Goal: Transaction & Acquisition: Purchase product/service

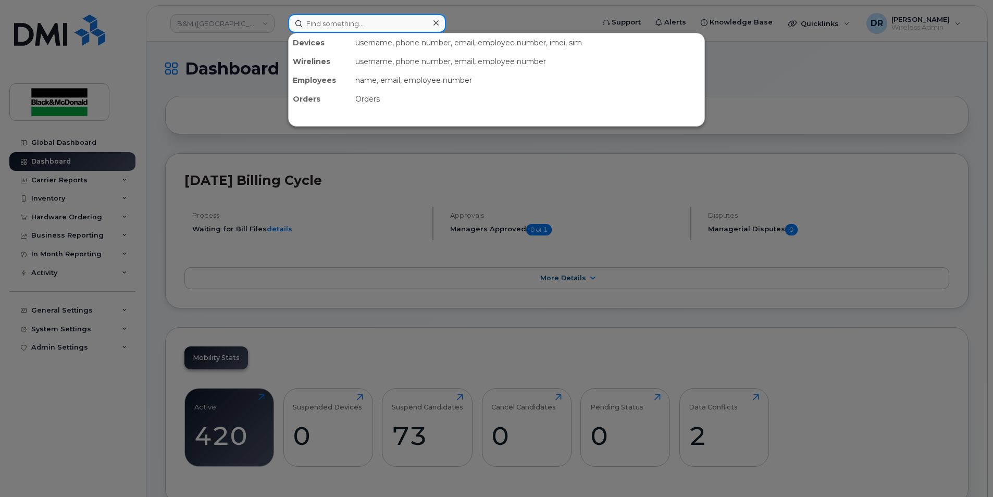
click at [318, 22] on input at bounding box center [367, 23] width 158 height 19
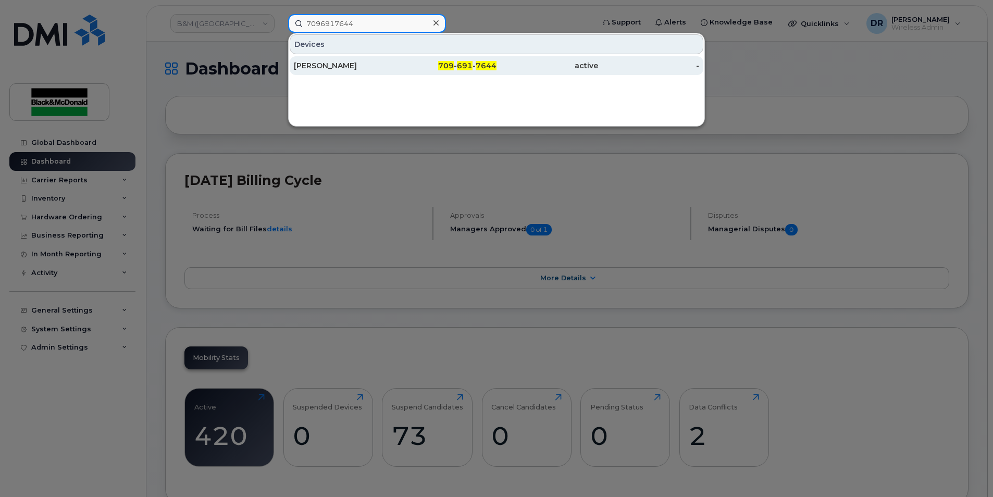
type input "7096917644"
click at [322, 69] on div "[PERSON_NAME]" at bounding box center [345, 65] width 102 height 10
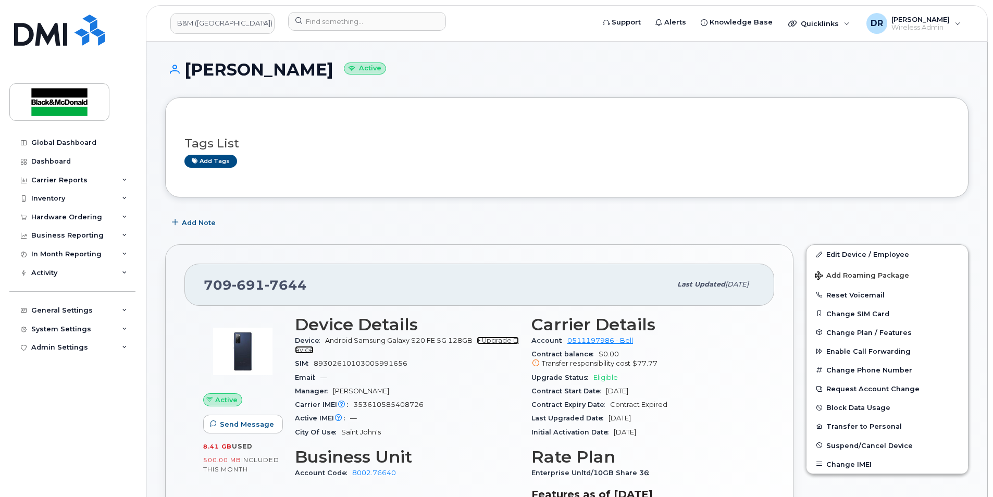
click at [507, 343] on link "+ Upgrade Device" at bounding box center [407, 345] width 224 height 17
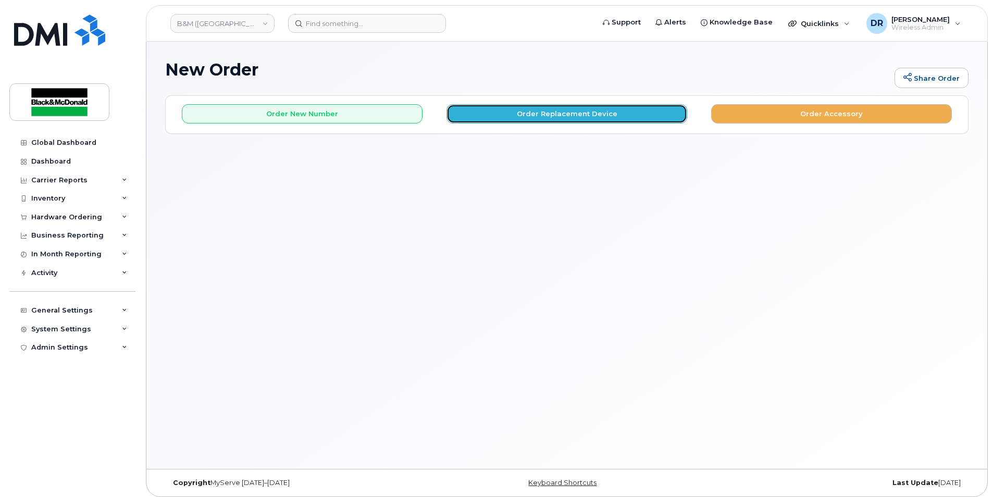
click at [566, 116] on button "Order Replacement Device" at bounding box center [566, 113] width 241 height 19
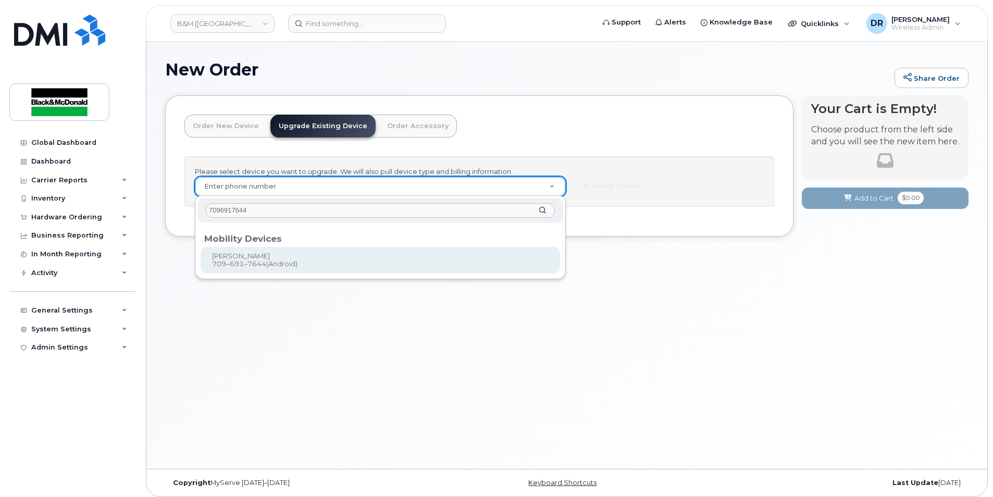
type input "7096917644"
type input "402097"
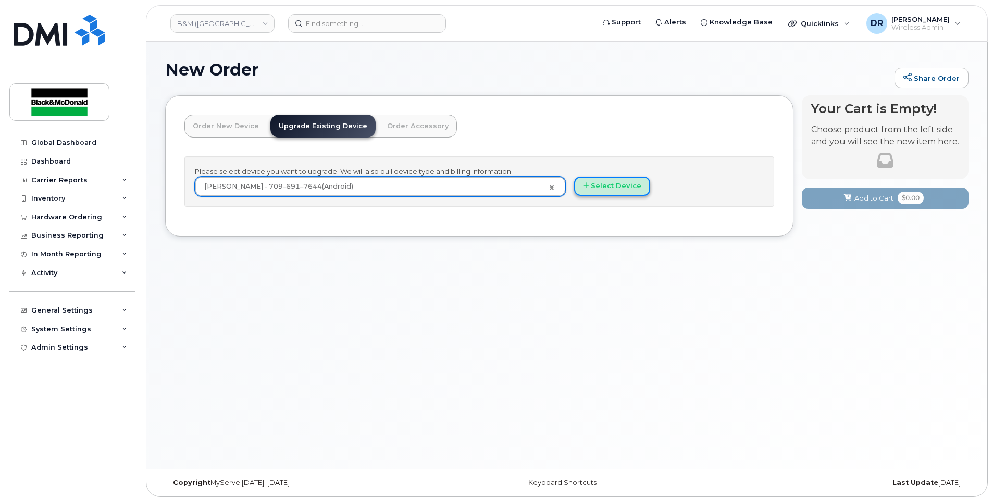
click at [604, 188] on button "Select Device" at bounding box center [612, 186] width 76 height 19
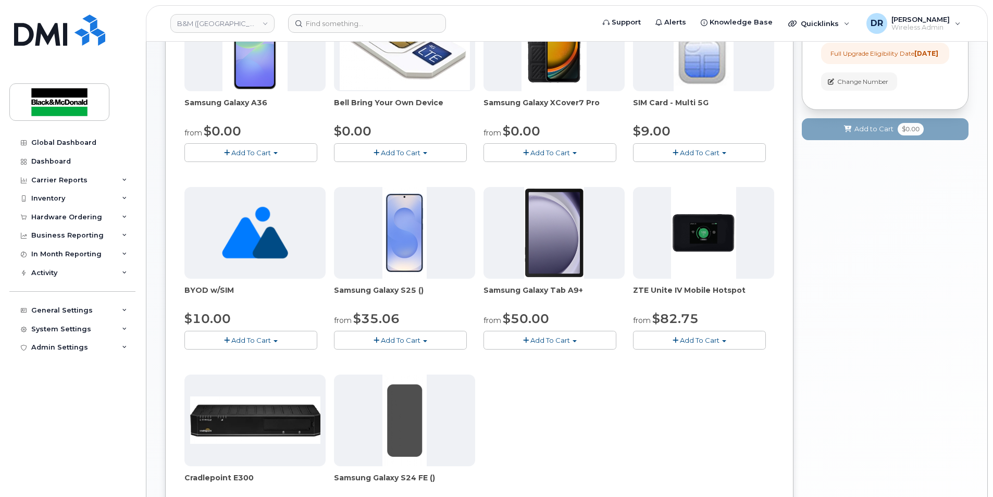
scroll to position [52, 0]
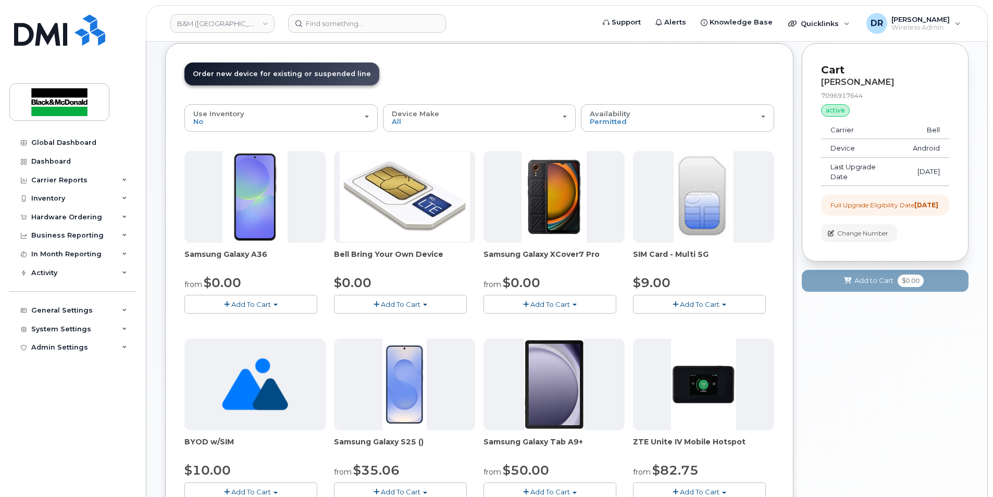
click at [252, 304] on span "Add To Cart" at bounding box center [251, 304] width 40 height 8
click at [241, 325] on link "$0.00 - 3 year term - voice & data plan" at bounding box center [262, 323] width 151 height 13
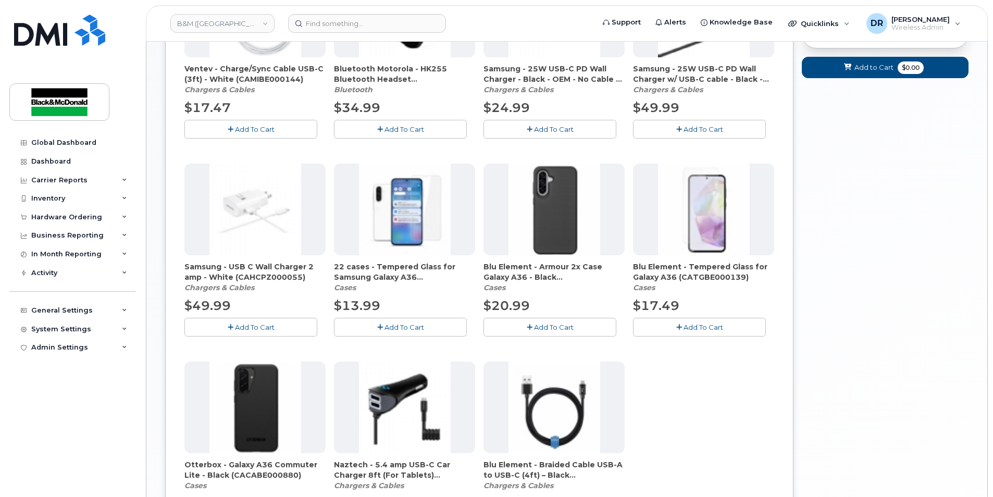
scroll to position [469, 0]
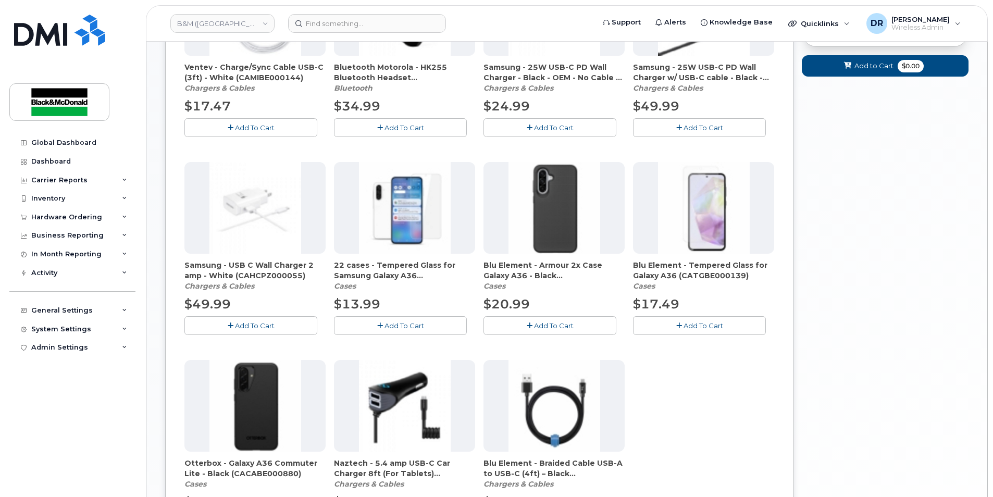
click at [714, 222] on img at bounding box center [704, 208] width 92 height 92
click at [393, 323] on span "Add To Cart" at bounding box center [404, 325] width 40 height 8
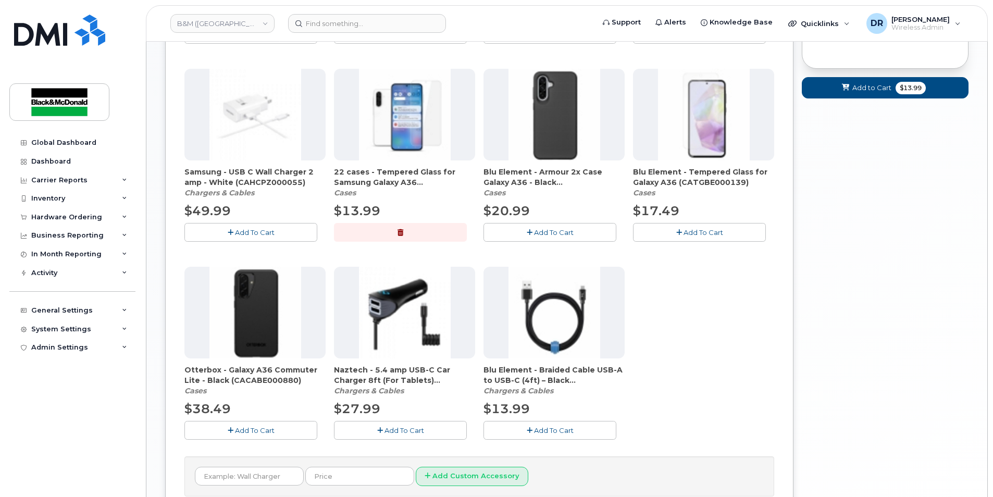
scroll to position [573, 0]
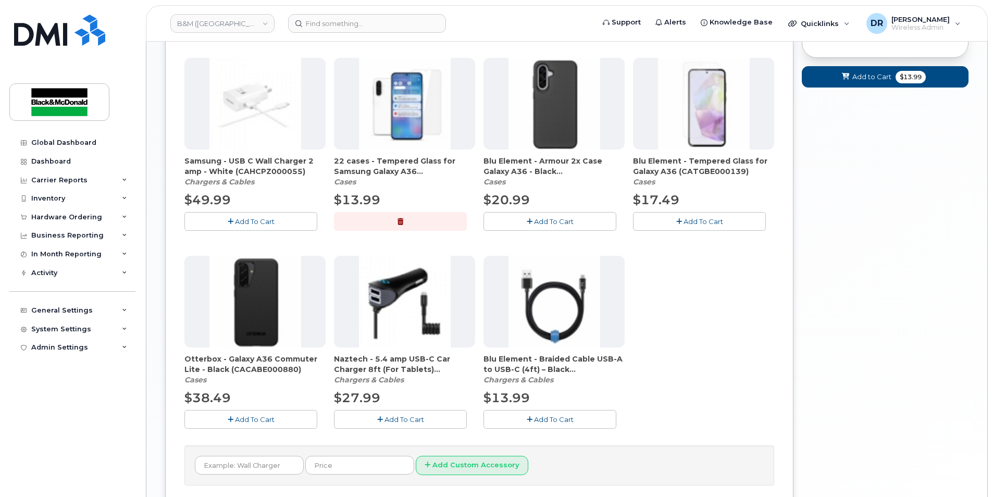
click at [550, 221] on span "Add To Cart" at bounding box center [554, 221] width 40 height 8
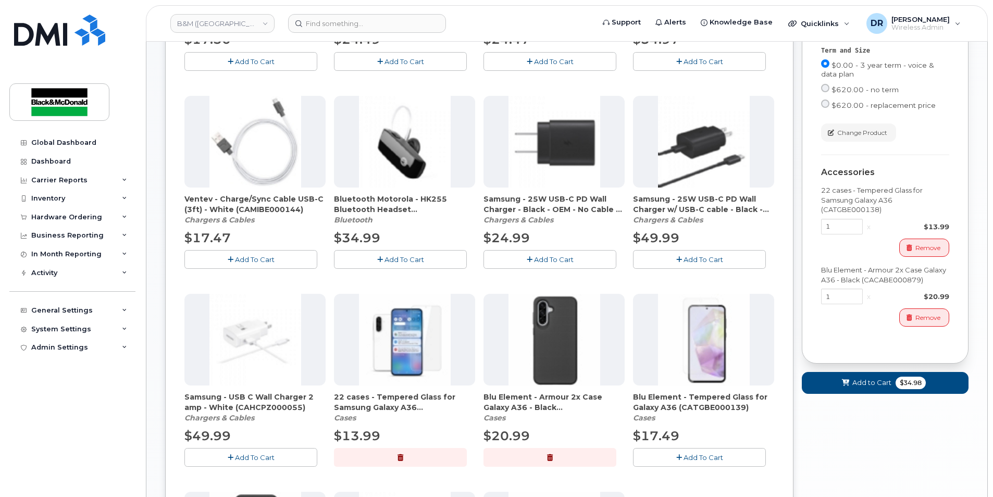
scroll to position [313, 0]
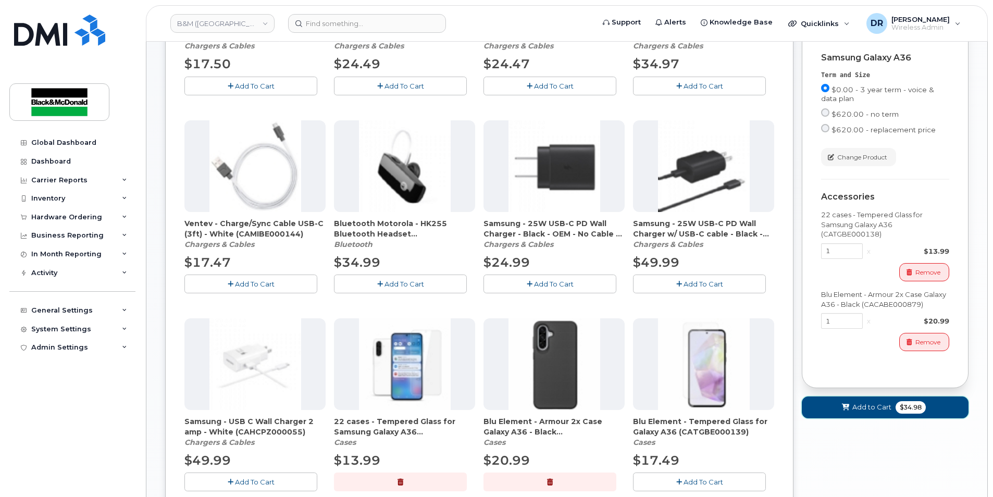
click at [867, 412] on span "Add to Cart" at bounding box center [871, 407] width 39 height 10
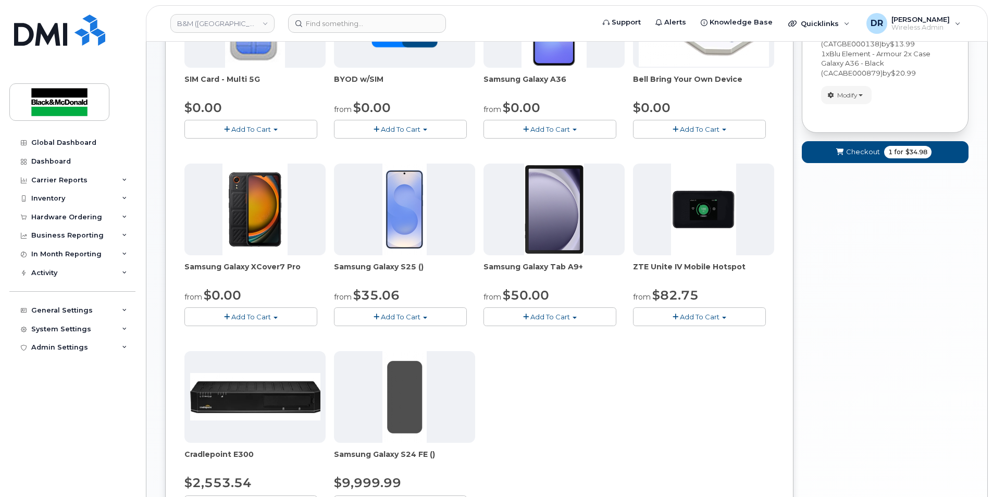
scroll to position [0, 0]
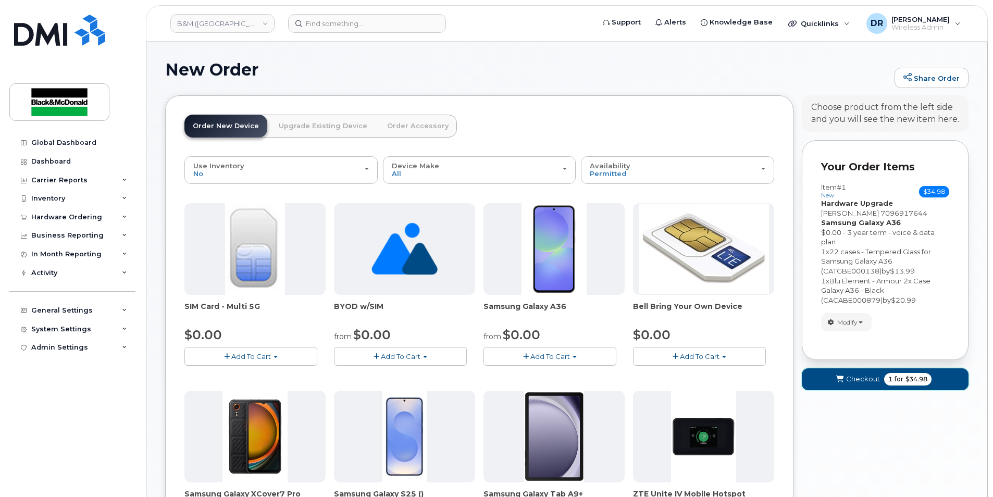
click at [864, 376] on span "Checkout" at bounding box center [863, 379] width 34 height 10
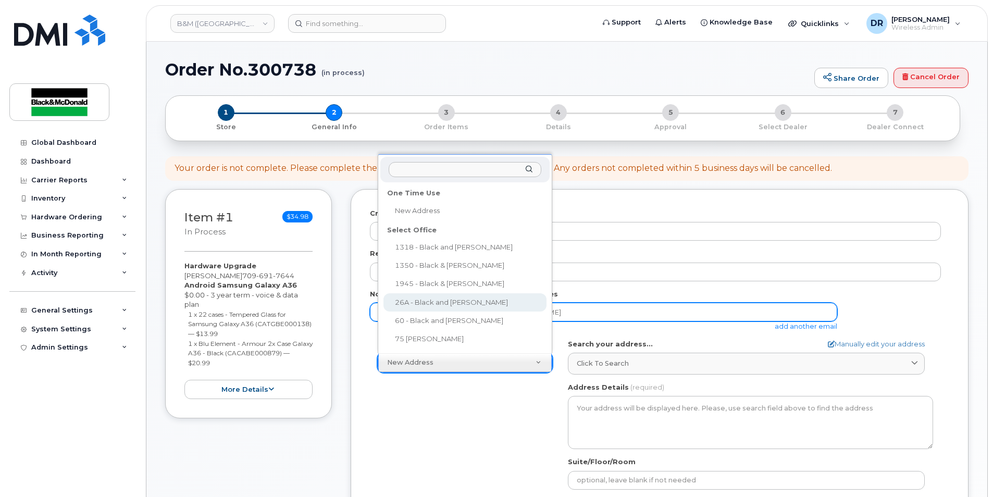
drag, startPoint x: 418, startPoint y: 304, endPoint x: 427, endPoint y: 307, distance: 9.6
select select
type textarea "26A Dundee Ave Mount Pearl Newfoundland A1N 4R6"
type input "[PERSON_NAME]"
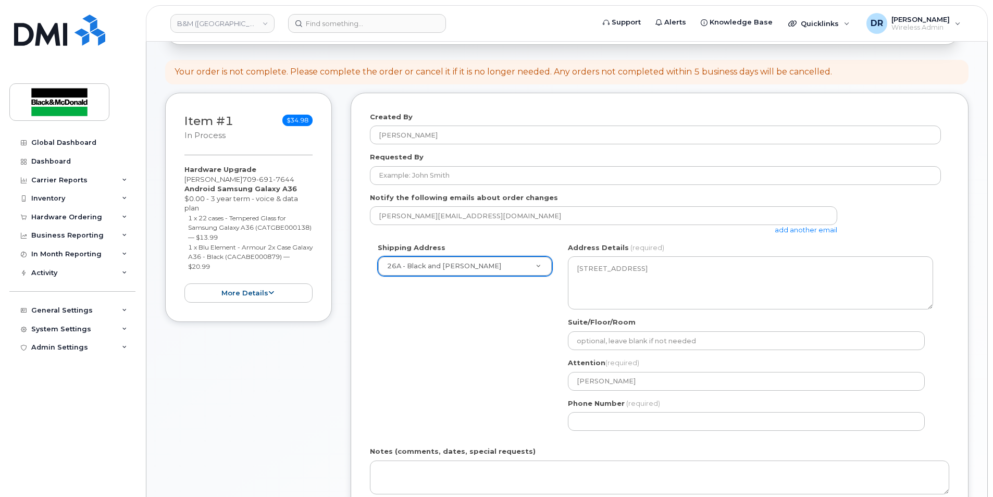
scroll to position [104, 0]
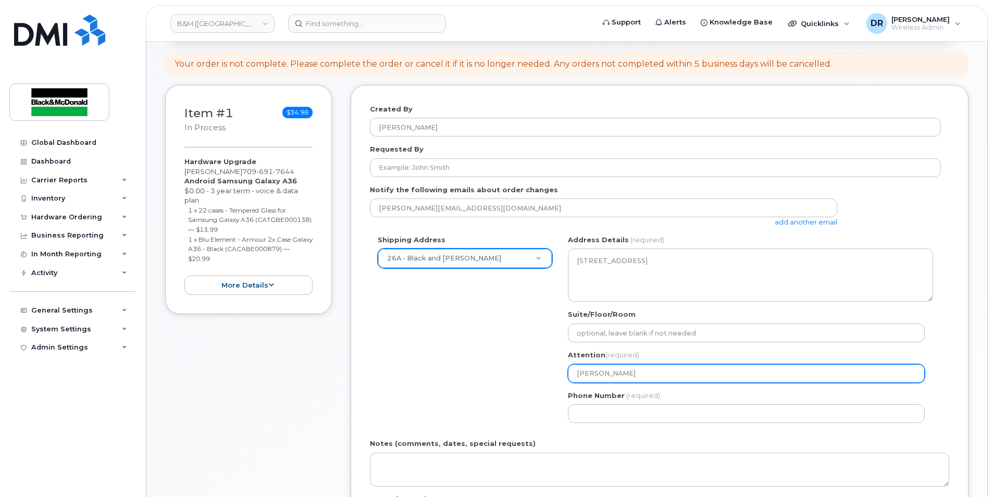
drag, startPoint x: 652, startPoint y: 376, endPoint x: 456, endPoint y: 367, distance: 196.6
click at [456, 368] on div "Shipping Address 26A - Black and McDonald New Address 1318 - Black and McDonald…" at bounding box center [655, 333] width 571 height 196
select select
type input "C"
select select
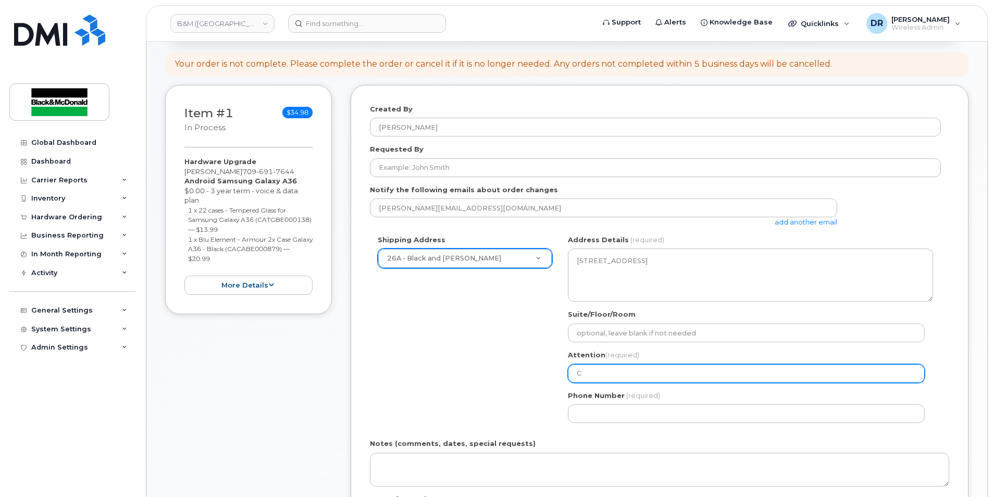
type input "Co"
select select
type input "Con"
select select
type input "Conn"
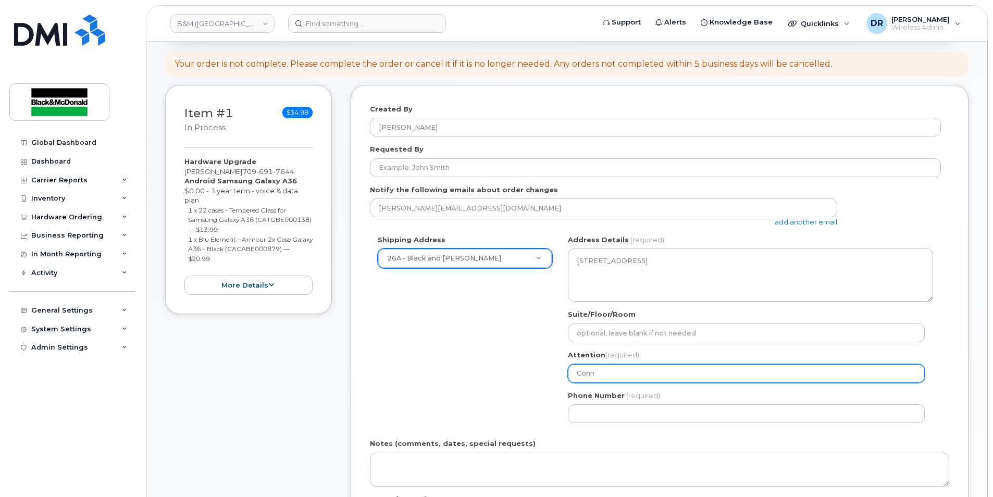
select select
type input "Conni"
select select
type input "Connie"
select select
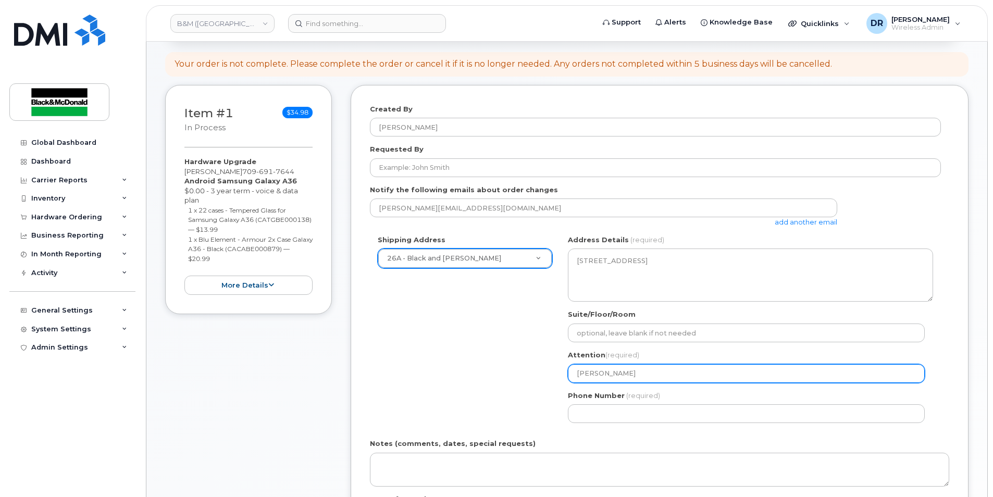
type input "Connie P"
select select
type input "Connie Pi"
select select
type input "Connie Pit"
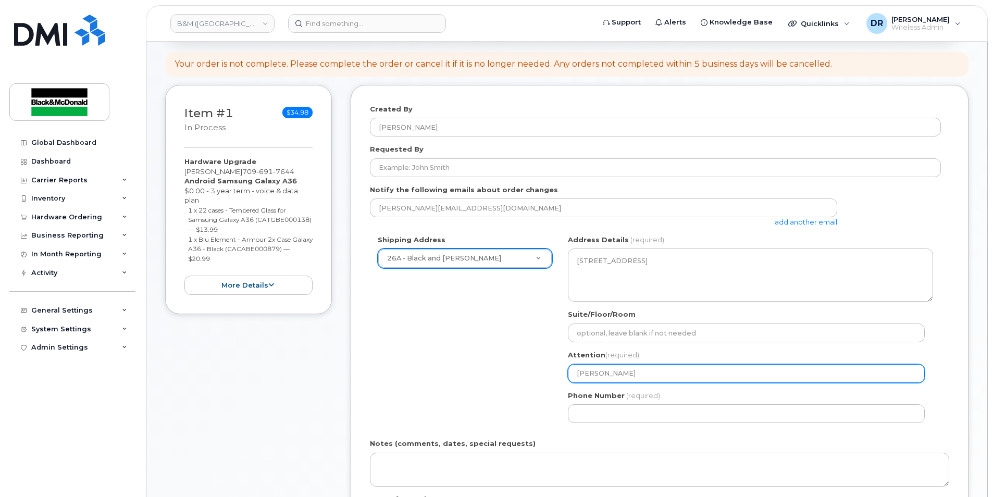
select select
type input "Connie Pitc"
select select
type input "Connie Pitch"
select select
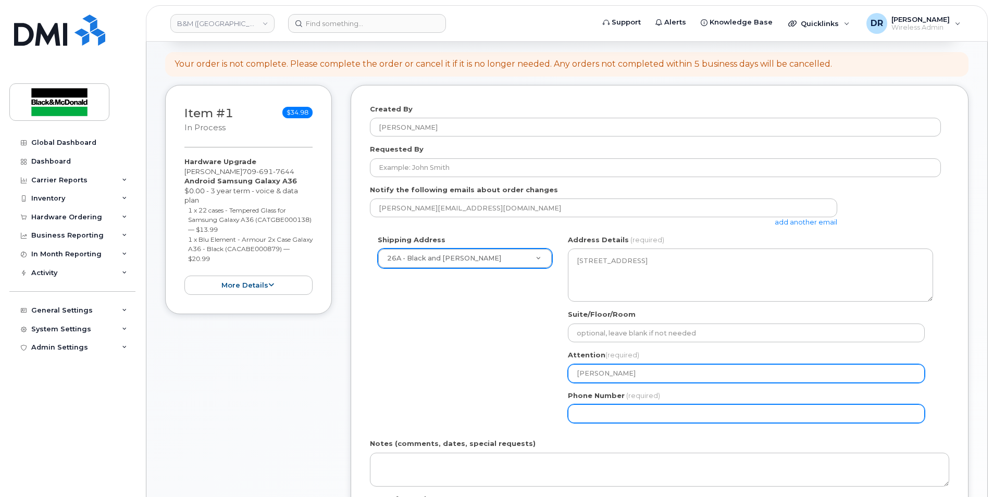
type input "[PERSON_NAME]"
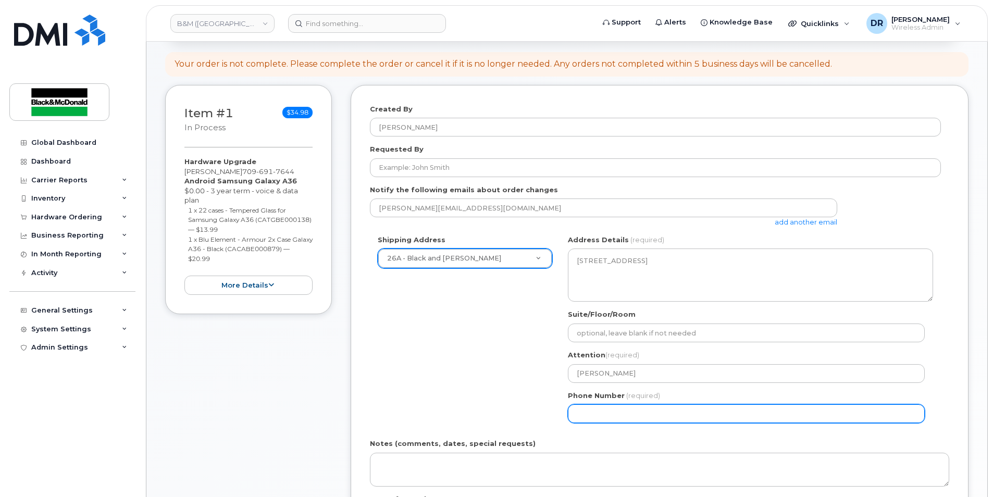
type input "7097471406"
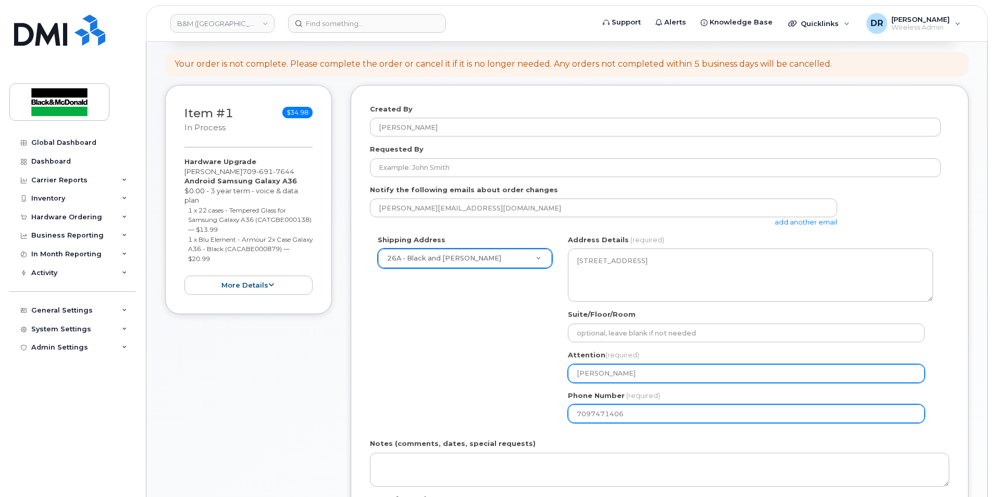
select select
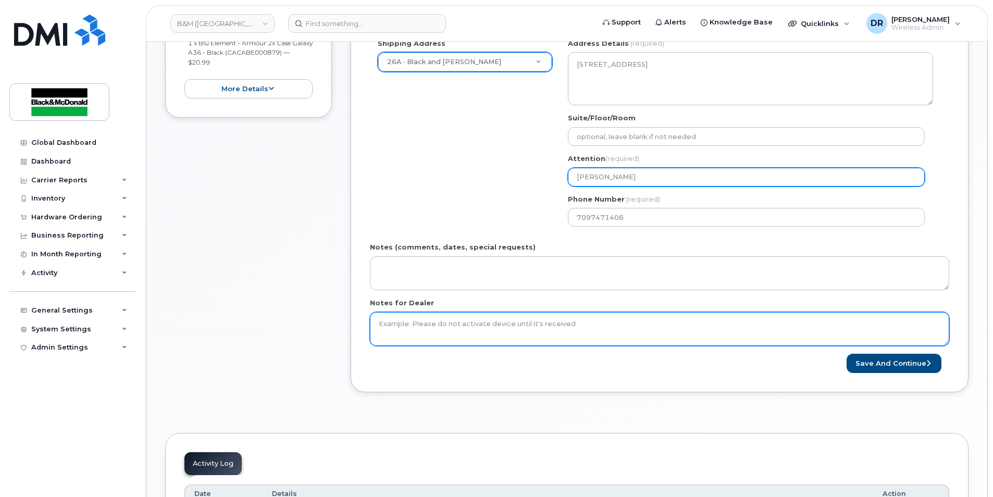
scroll to position [313, 0]
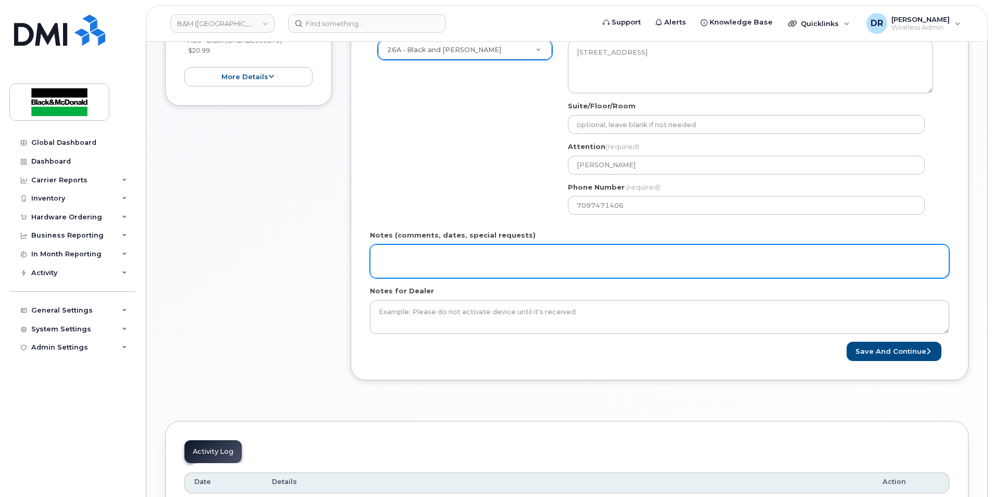
click at [395, 260] on textarea "Notes (comments, dates, special requests)" at bounding box center [659, 261] width 579 height 34
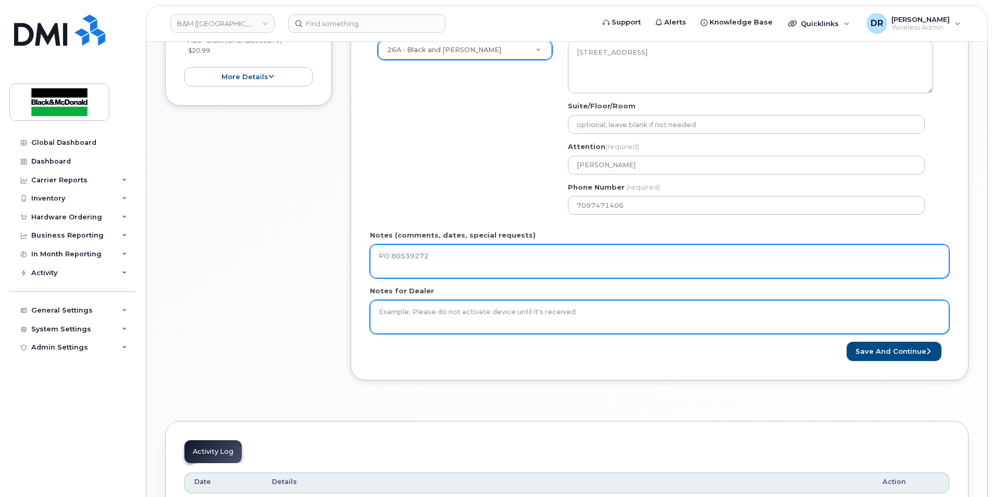
type textarea "PO 80539272"
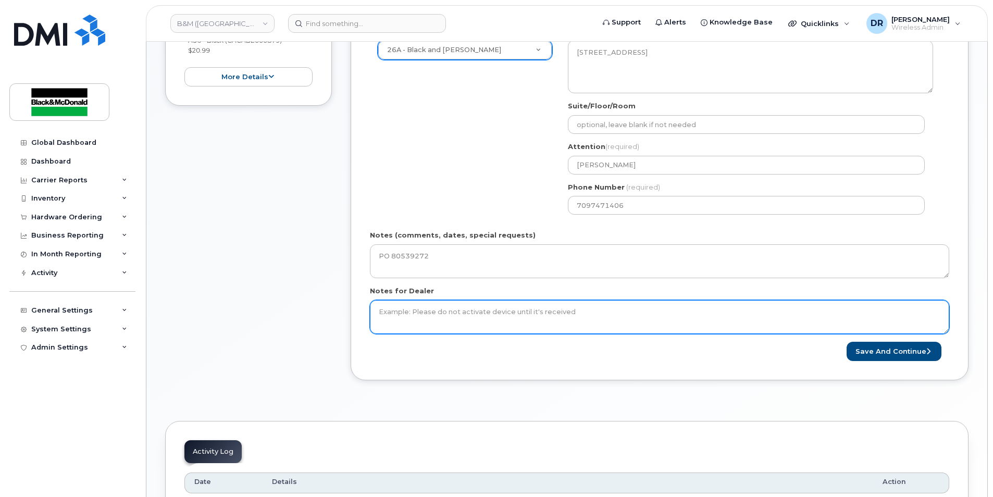
click at [473, 311] on textarea "Notes for Dealer" at bounding box center [659, 317] width 579 height 34
type textarea "PO 80539272"
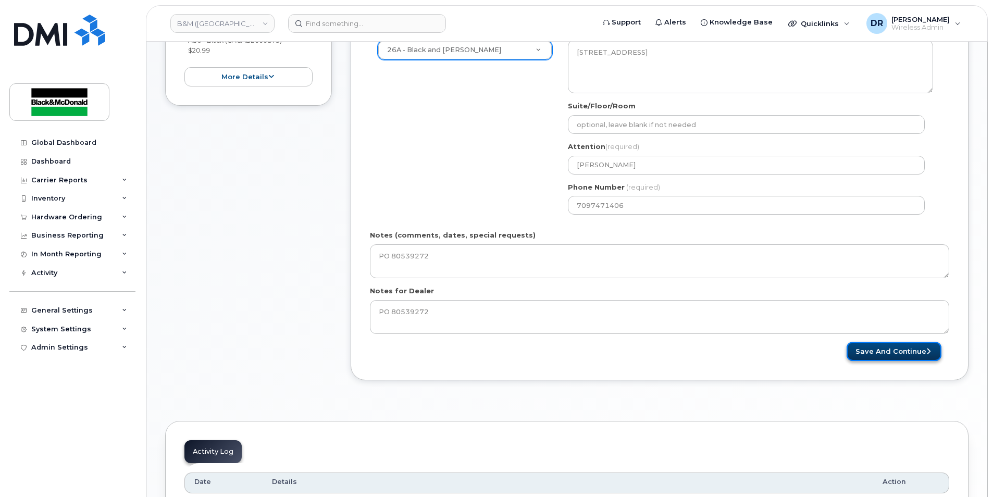
click at [906, 351] on button "Save and Continue" at bounding box center [894, 351] width 95 height 19
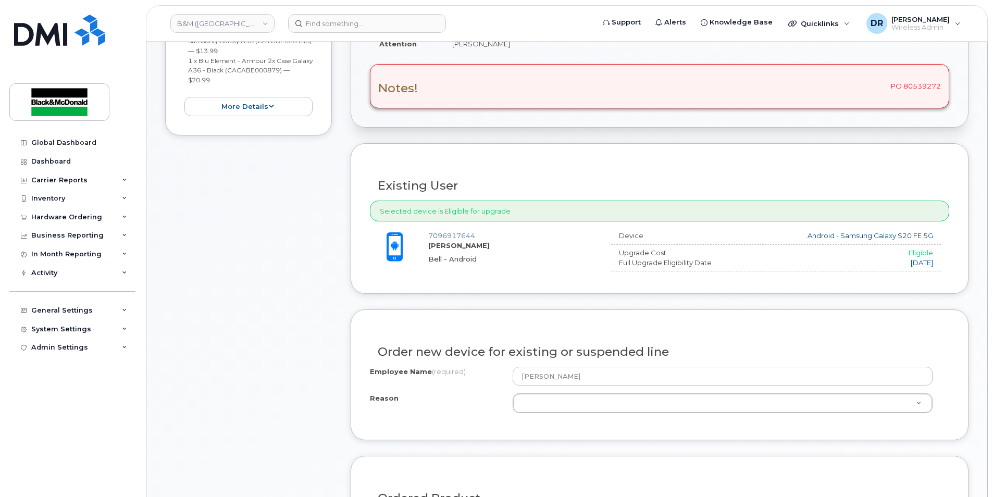
scroll to position [313, 0]
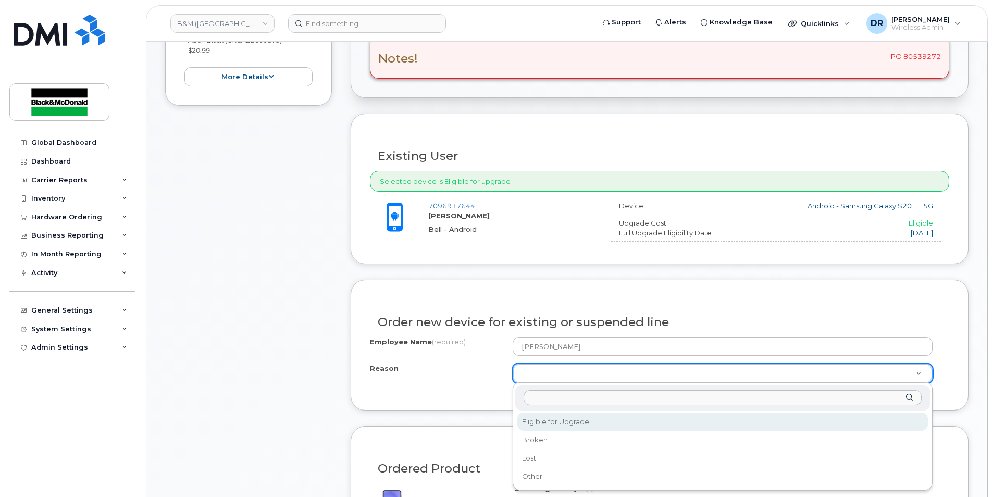
select select "eligible_for_upgrade"
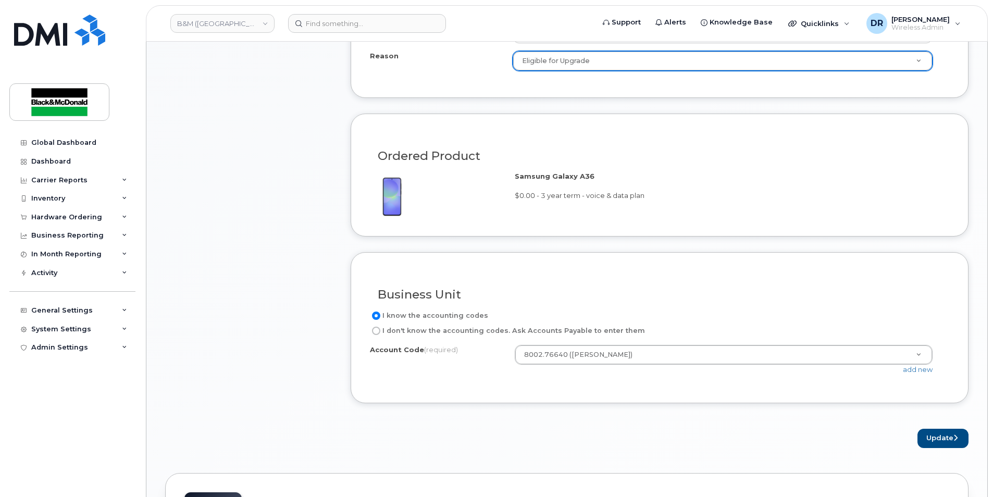
scroll to position [677, 0]
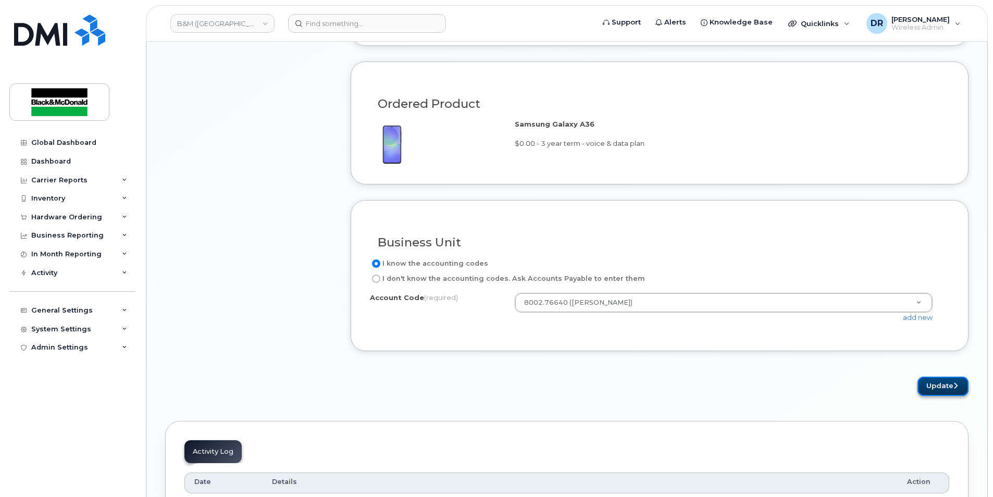
click at [944, 383] on button "Update" at bounding box center [942, 386] width 51 height 19
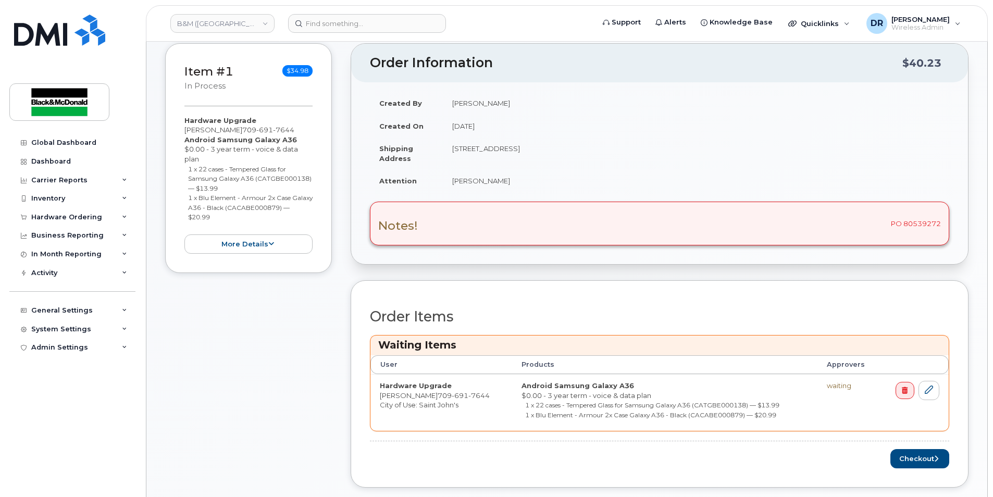
scroll to position [208, 0]
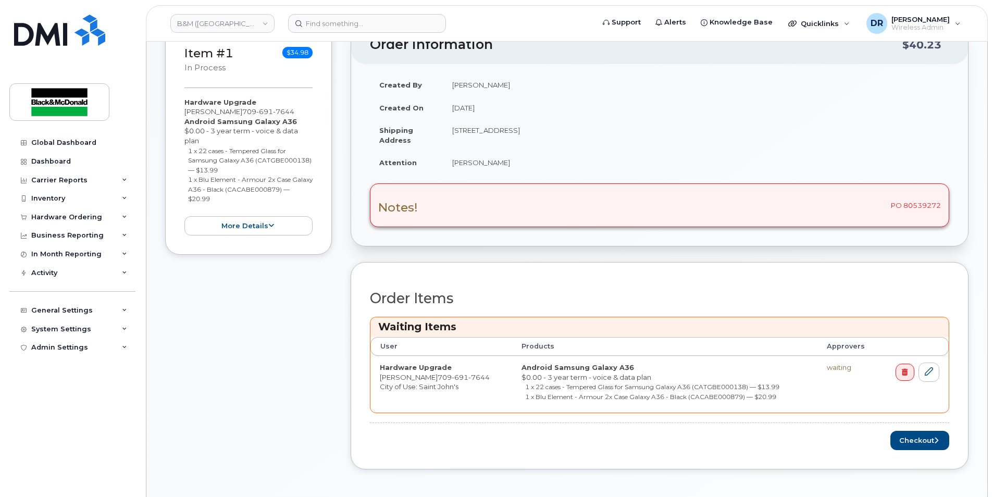
click at [472, 379] on span "7644" at bounding box center [478, 377] width 21 height 8
click at [919, 440] on button "Checkout" at bounding box center [919, 440] width 59 height 19
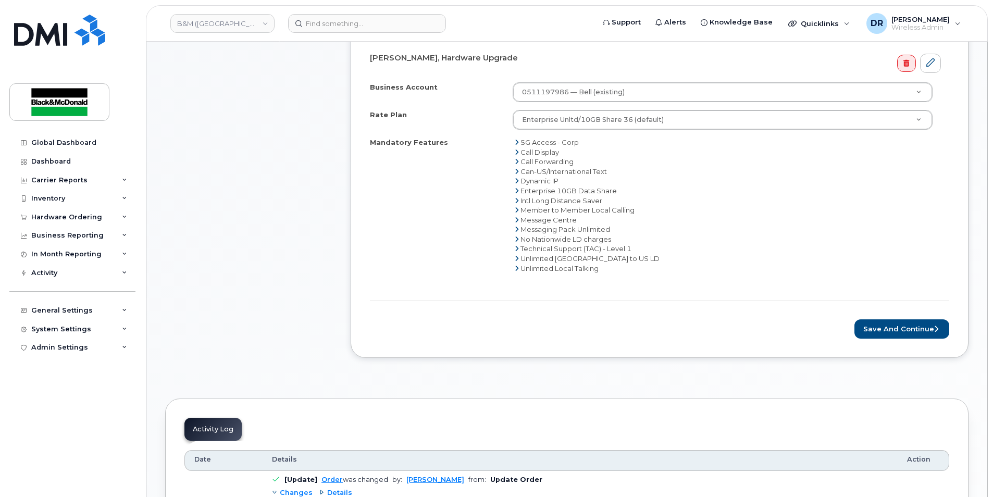
scroll to position [417, 0]
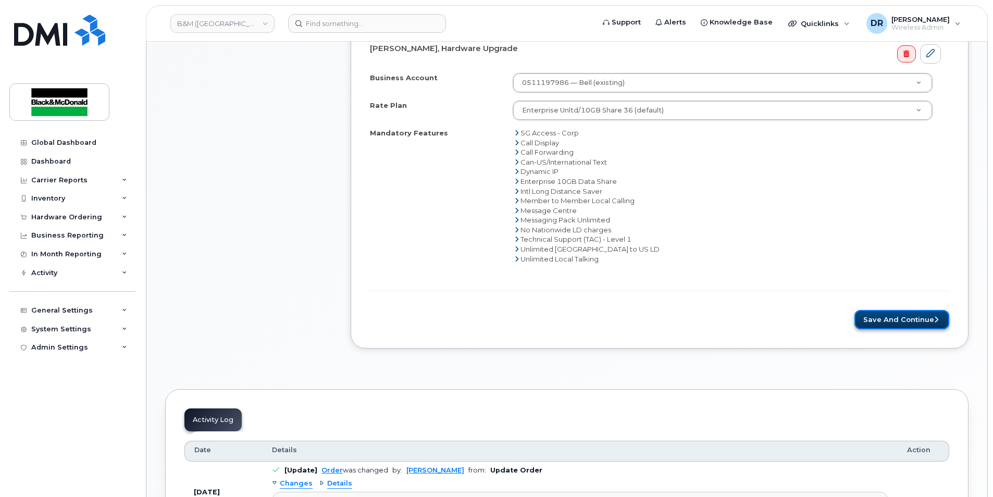
click at [907, 321] on button "Save and Continue" at bounding box center [901, 319] width 95 height 19
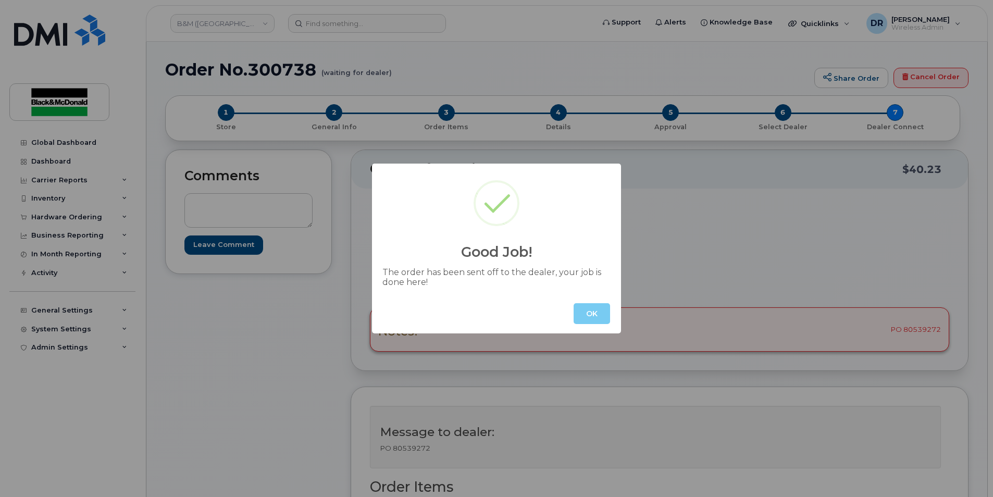
click at [592, 316] on button "OK" at bounding box center [592, 313] width 36 height 21
